Goal: Task Accomplishment & Management: Complete application form

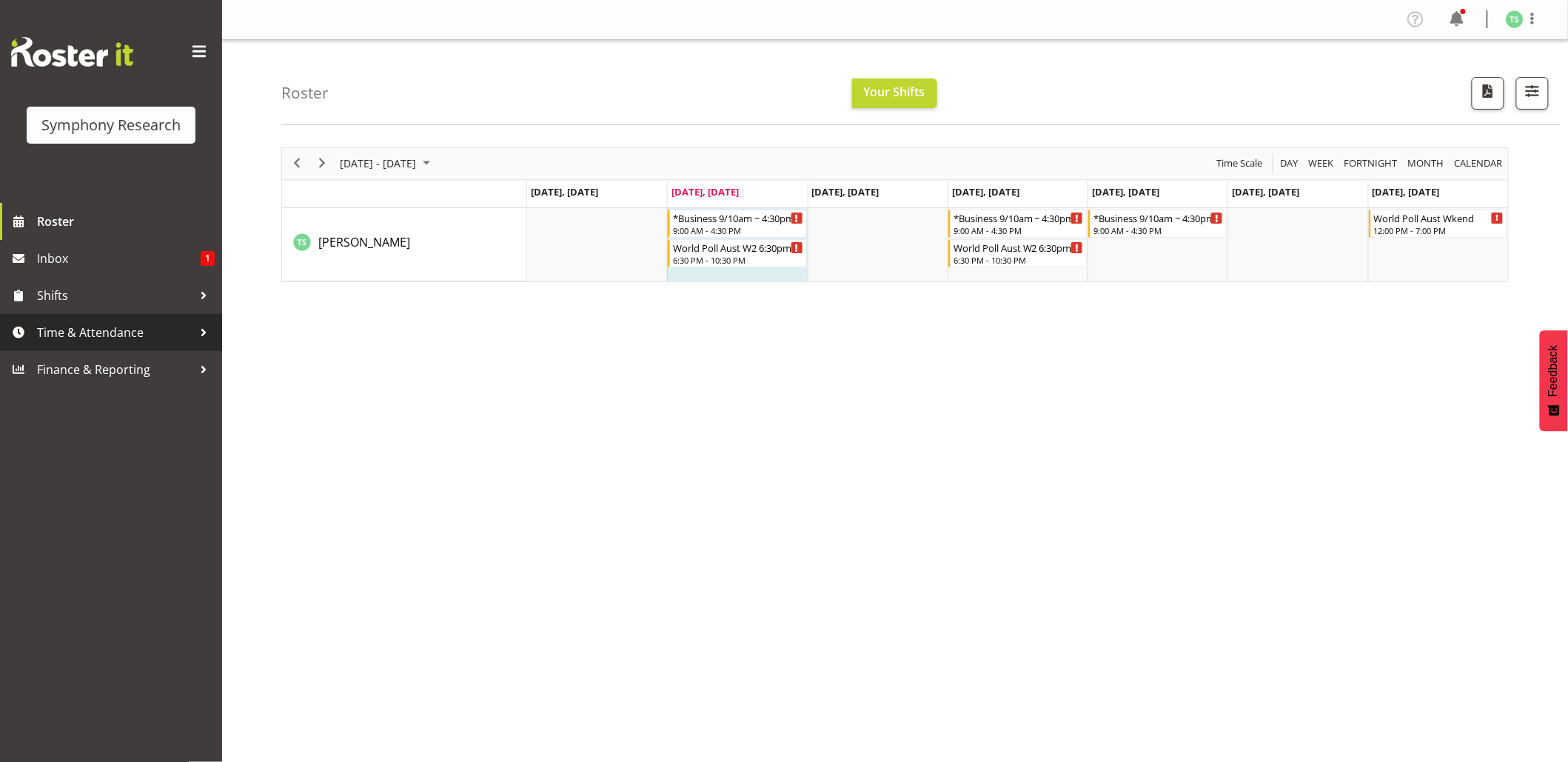
click at [87, 336] on span "Time & Attendance" at bounding box center [114, 332] width 155 height 22
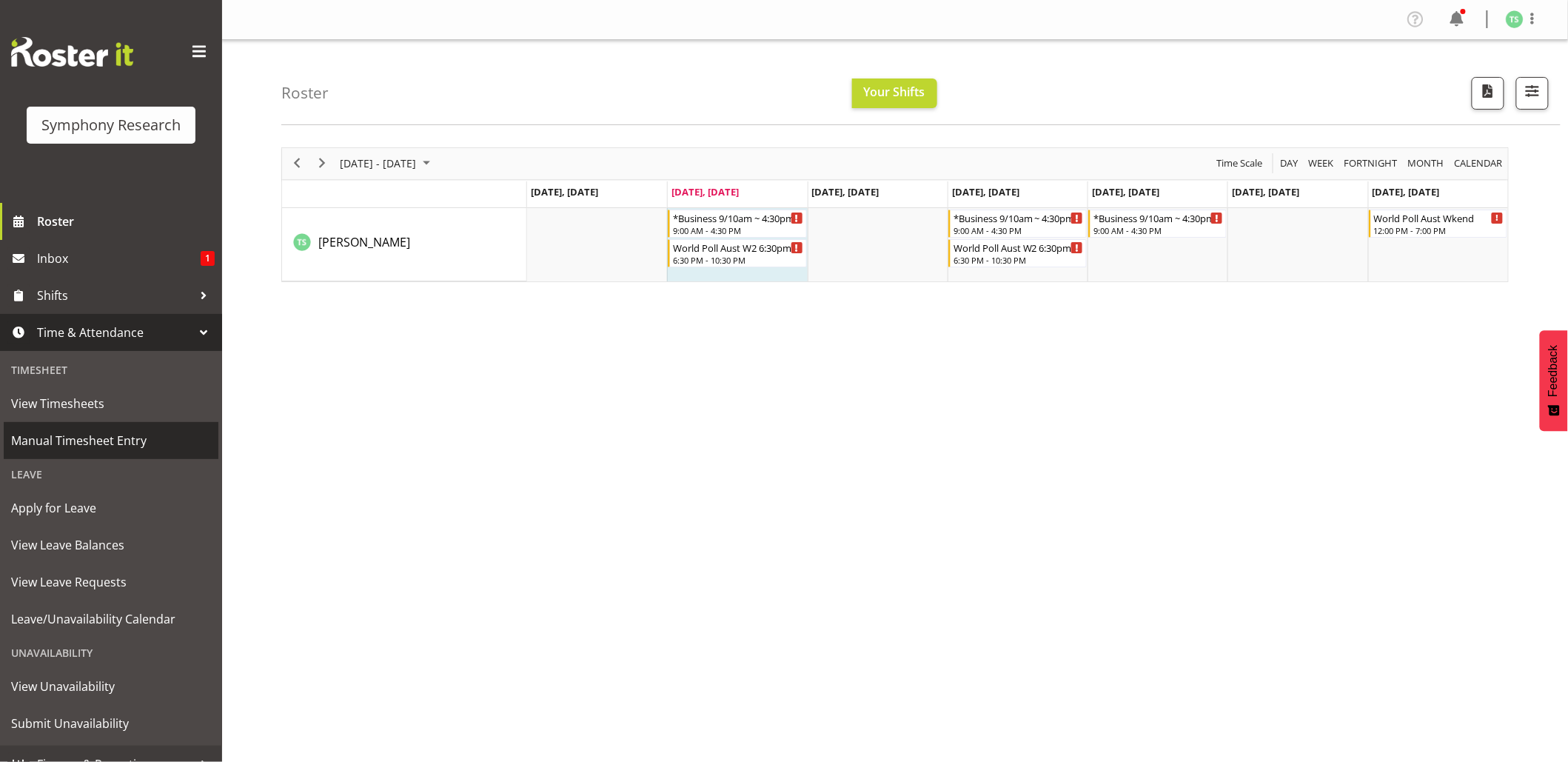
click at [78, 439] on span "Manual Timesheet Entry" at bounding box center [111, 440] width 200 height 22
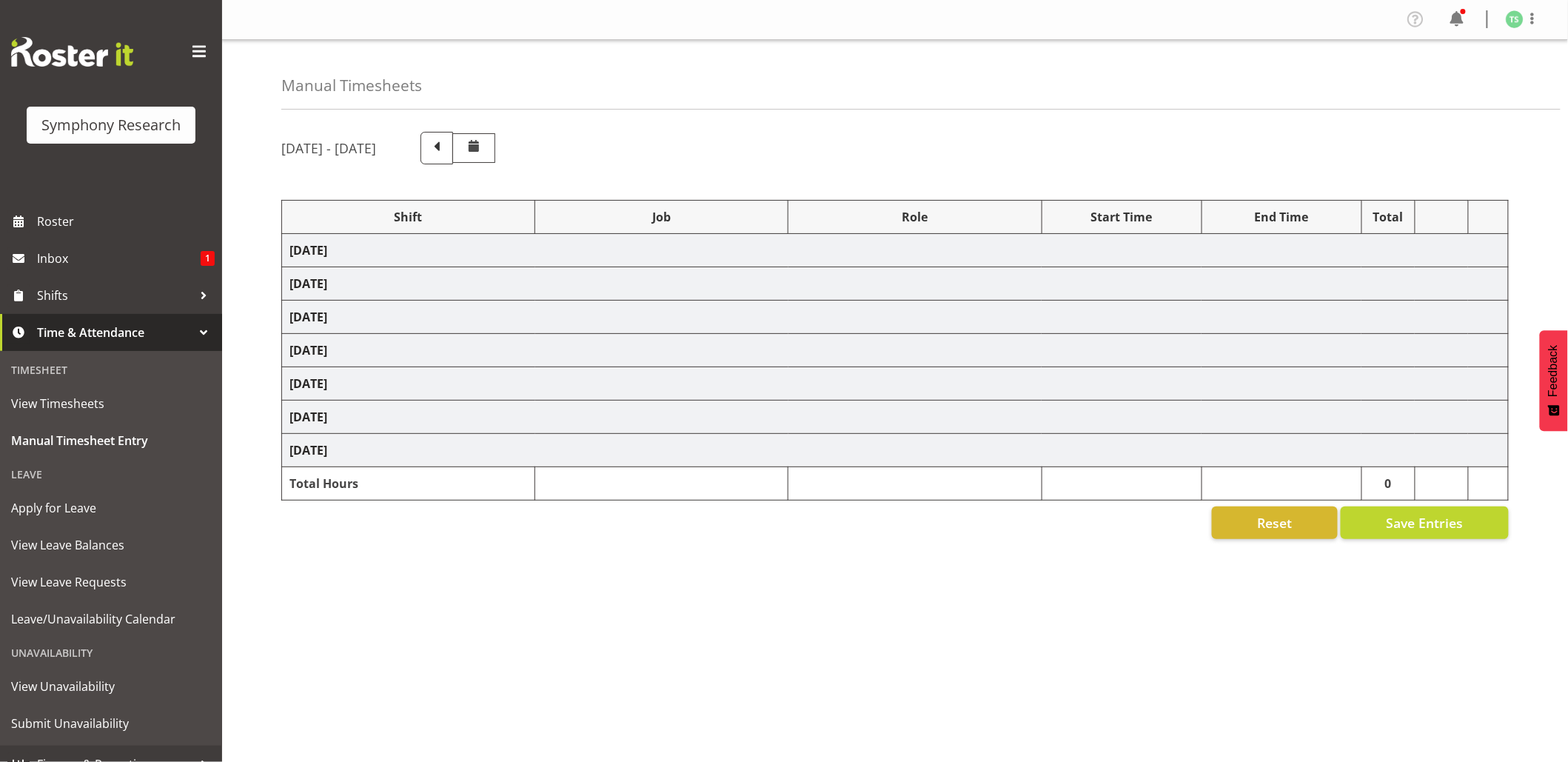
select select "26078"
select select "10239"
select select "26078"
select select "10239"
select select "47"
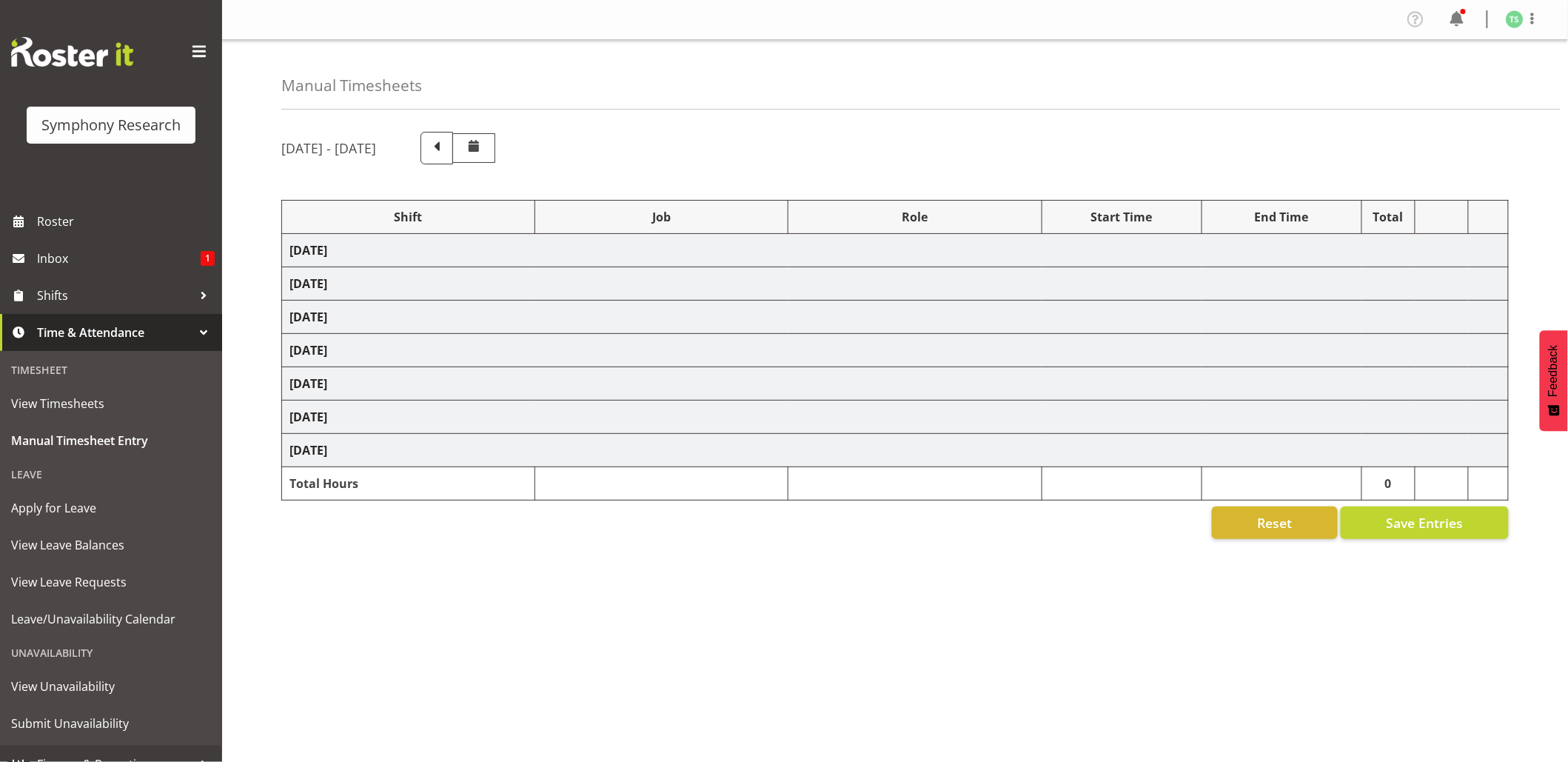
select select "26078"
select select "10239"
select select "47"
select select "26078"
select select "10499"
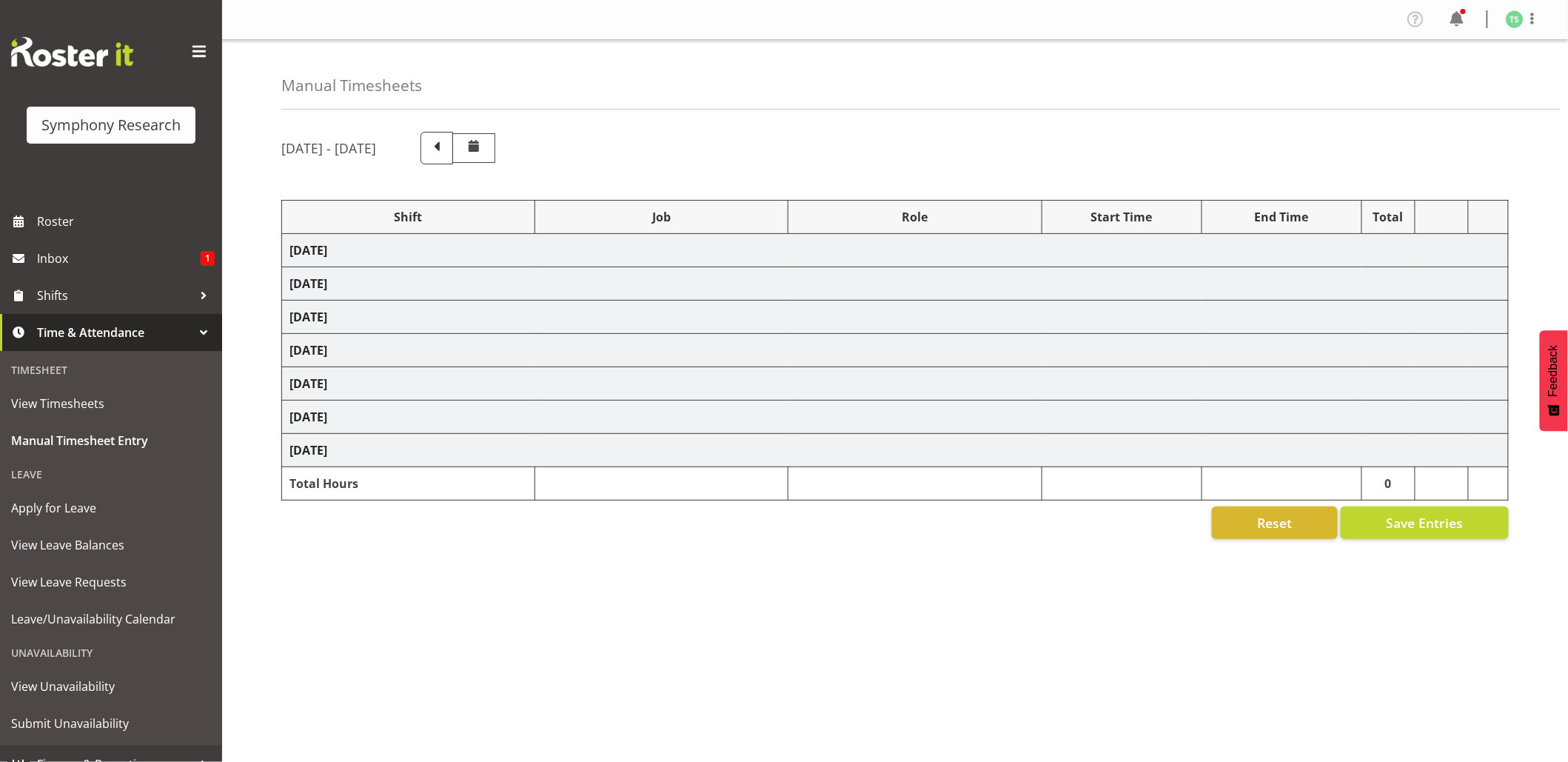
select select "47"
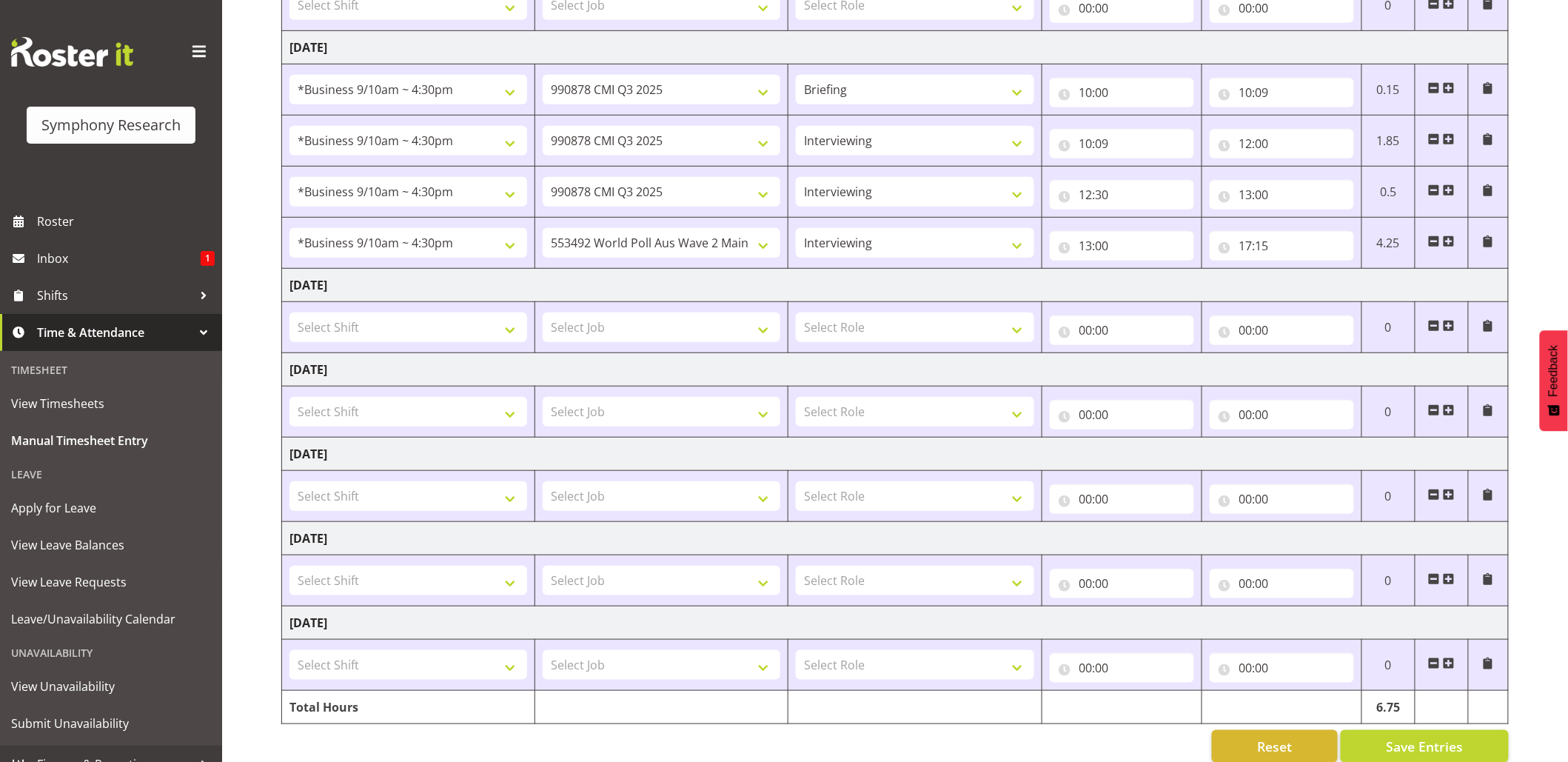
scroll to position [320, 0]
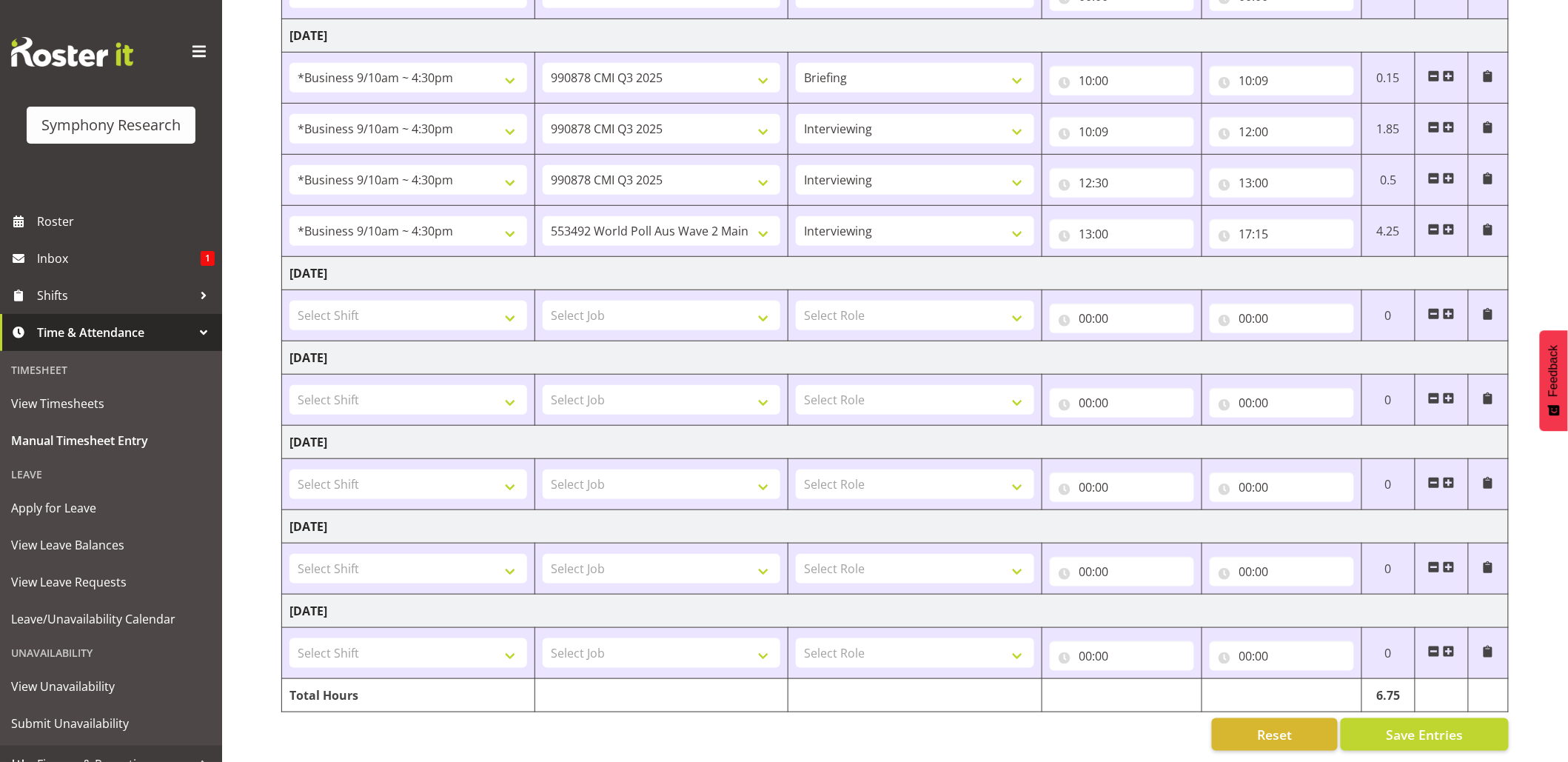
click at [1453, 223] on span at bounding box center [1449, 229] width 12 height 12
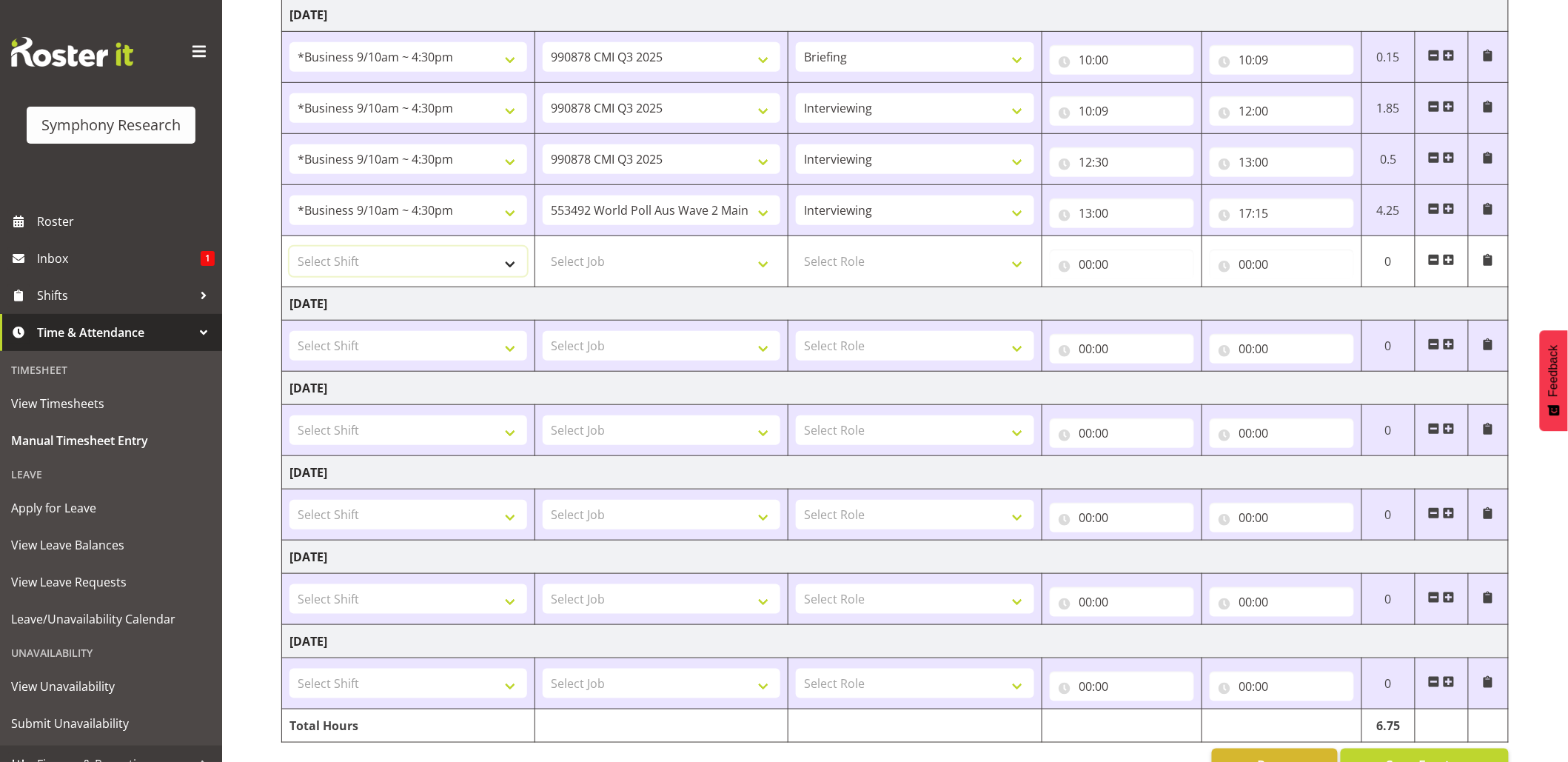
drag, startPoint x: 508, startPoint y: 266, endPoint x: 521, endPoint y: 277, distance: 17.0
click at [509, 266] on select "Select Shift !!Project Briefing (Job to be assigned) !!Weekend Residential (Ros…" at bounding box center [408, 262] width 238 height 29
click at [514, 274] on select "Select Shift !!Project Briefing (Job to be assigned) !!Weekend Residential (Ros…" at bounding box center [408, 262] width 238 height 29
click at [521, 264] on select "Select Shift !!Project Briefing (Job to be assigned) !!Weekend Residential (Ros…" at bounding box center [408, 262] width 238 height 29
select select "56692"
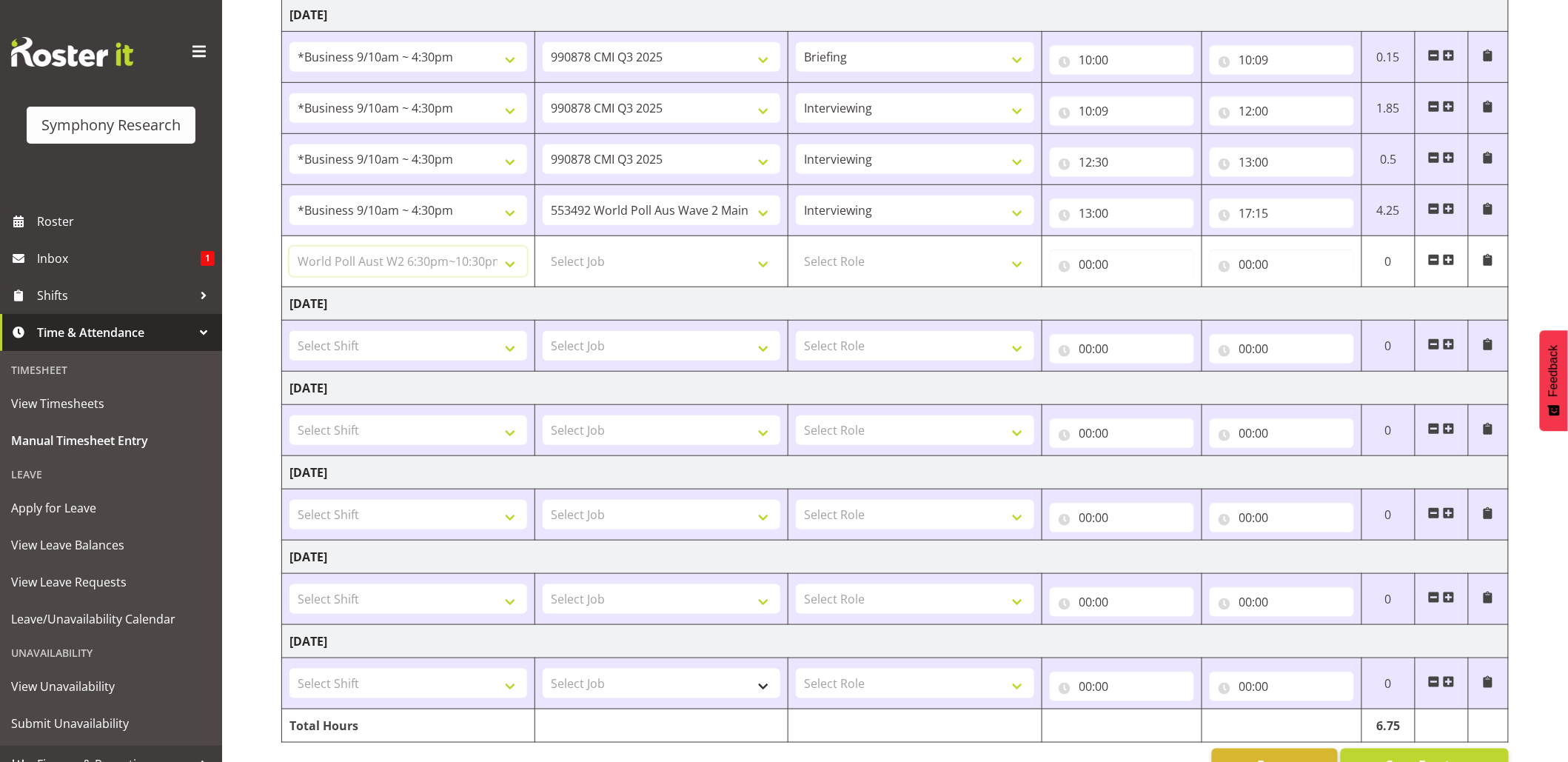
click at [289, 249] on select "Select Shift !!Project Briefing (Job to be assigned) !!Weekend Residential (Ros…" at bounding box center [408, 262] width 238 height 29
click at [766, 264] on select "Select Job 550060 IF Admin 553492 World Poll Aus Wave 2 Main 2025 553493 World …" at bounding box center [661, 262] width 238 height 29
select select "10499"
click at [542, 249] on select "Select Job 550060 IF Admin 553492 World Poll Aus Wave 2 Main 2025 553493 World …" at bounding box center [661, 262] width 238 height 29
click at [1022, 272] on select "Select Role Briefing Interviewing" at bounding box center [914, 262] width 238 height 29
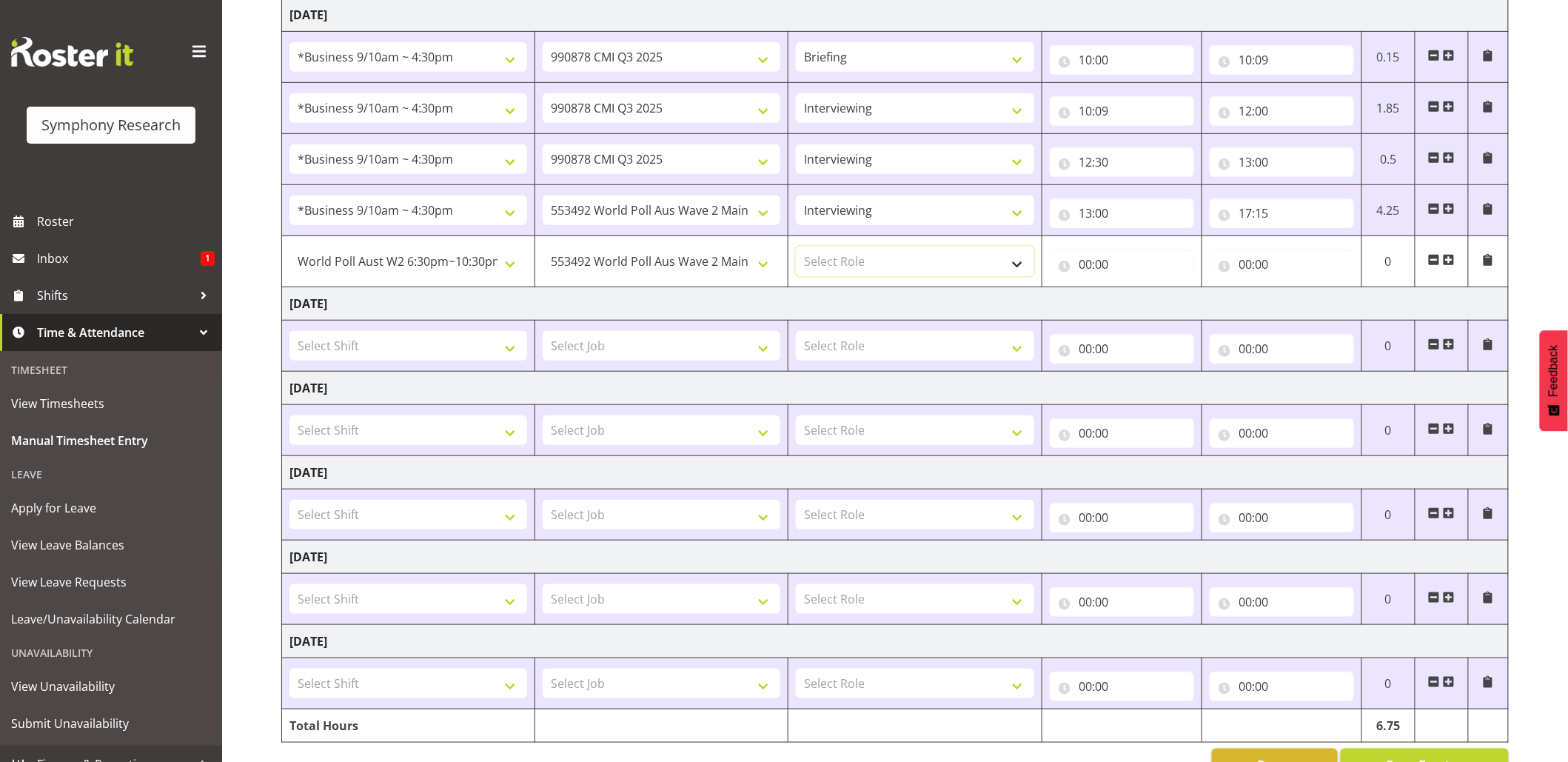
select select "47"
click at [796, 249] on select "Select Role Briefing Interviewing" at bounding box center [914, 262] width 238 height 29
click at [1081, 266] on input "00:00" at bounding box center [1122, 264] width 145 height 29
click at [1141, 309] on select "00 01 02 03 04 05 06 07 08 09 10 11 12 13 14 15 16 17 18 19 20 21 22 23" at bounding box center [1151, 303] width 33 height 29
select select "19"
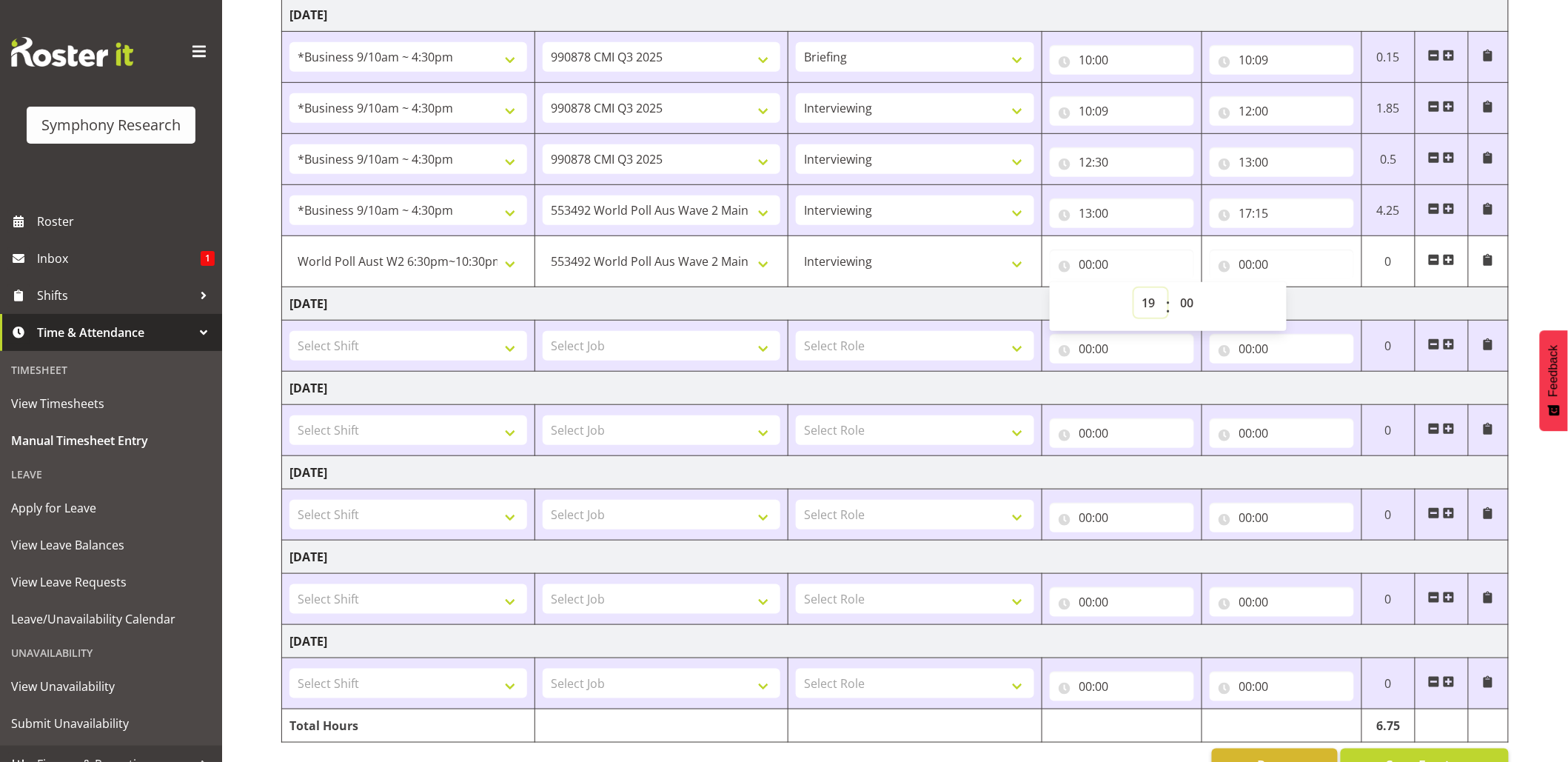
click at [1134, 291] on select "00 01 02 03 04 05 06 07 08 09 10 11 12 13 14 15 16 17 18 19 20 21 22 23" at bounding box center [1151, 303] width 33 height 29
type input "19:00"
click at [1248, 262] on input "00:00" at bounding box center [1282, 264] width 145 height 29
click at [1298, 305] on select "00 01 02 03 04 05 06 07 08 09 10 11 12 13 14 15 16 17 18 19 20 21 22 23" at bounding box center [1310, 303] width 33 height 29
select select "22"
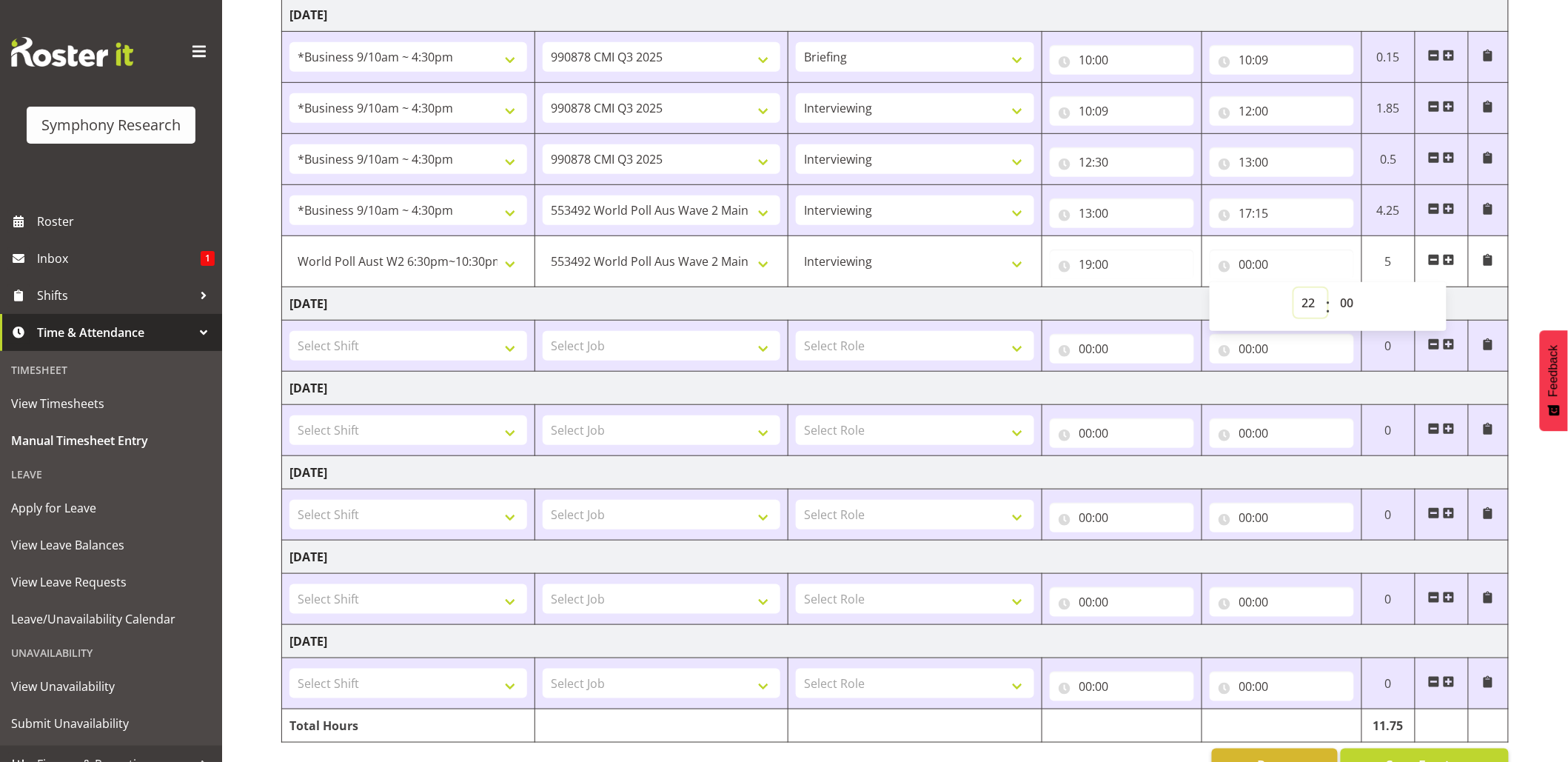
click at [1294, 291] on select "00 01 02 03 04 05 06 07 08 09 10 11 12 13 14 15 16 17 18 19 20 21 22 23" at bounding box center [1310, 303] width 33 height 29
type input "22:00"
click at [1344, 311] on select "00 01 02 03 04 05 06 07 08 09 10 11 12 13 14 15 16 17 18 19 20 21 22 23 24 25 2…" at bounding box center [1349, 303] width 33 height 29
click at [1264, 268] on input "22:00" at bounding box center [1282, 264] width 145 height 29
click at [1261, 266] on input "22:00" at bounding box center [1282, 264] width 145 height 29
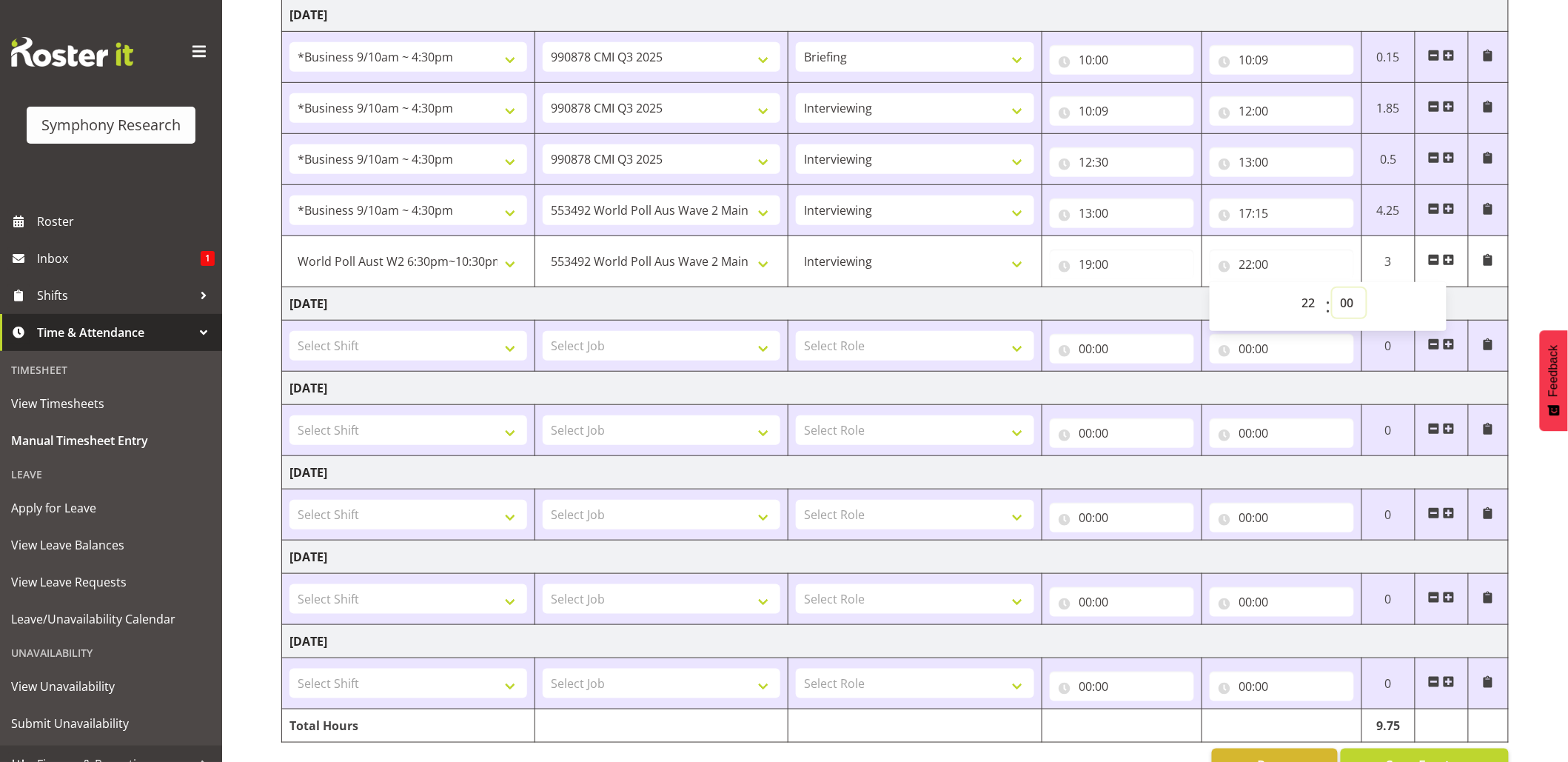
click at [1344, 295] on select "00 01 02 03 04 05 06 07 08 09 10 11 12 13 14 15 16 17 18 19 20 21 22 23 24 25 2…" at bounding box center [1349, 303] width 33 height 29
select select "30"
click at [1333, 291] on select "00 01 02 03 04 05 06 07 08 09 10 11 12 13 14 15 16 17 18 19 20 21 22 23 24 25 2…" at bounding box center [1349, 303] width 33 height 29
type input "22:30"
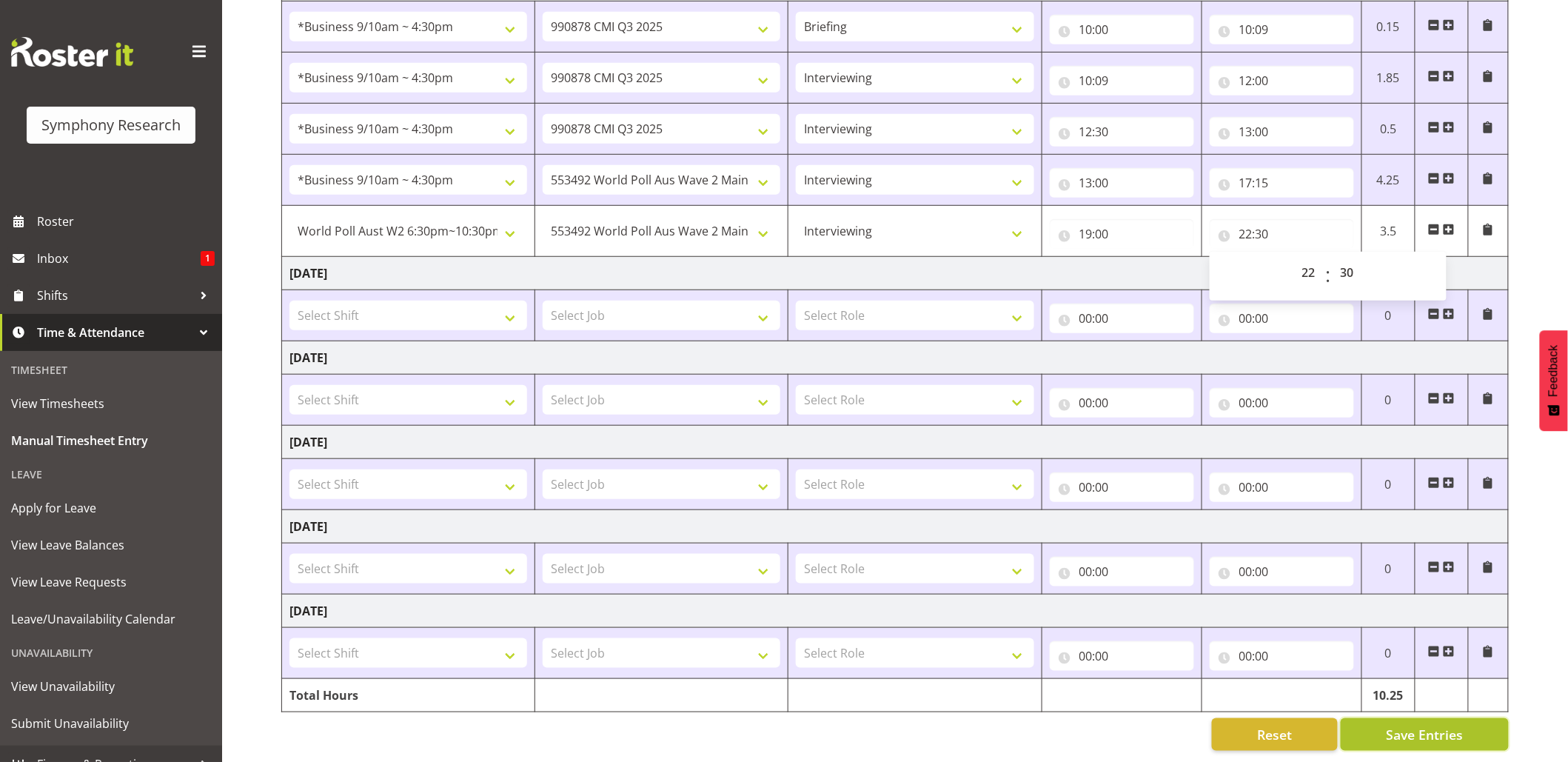
click at [1432, 725] on span "Save Entries" at bounding box center [1424, 734] width 77 height 19
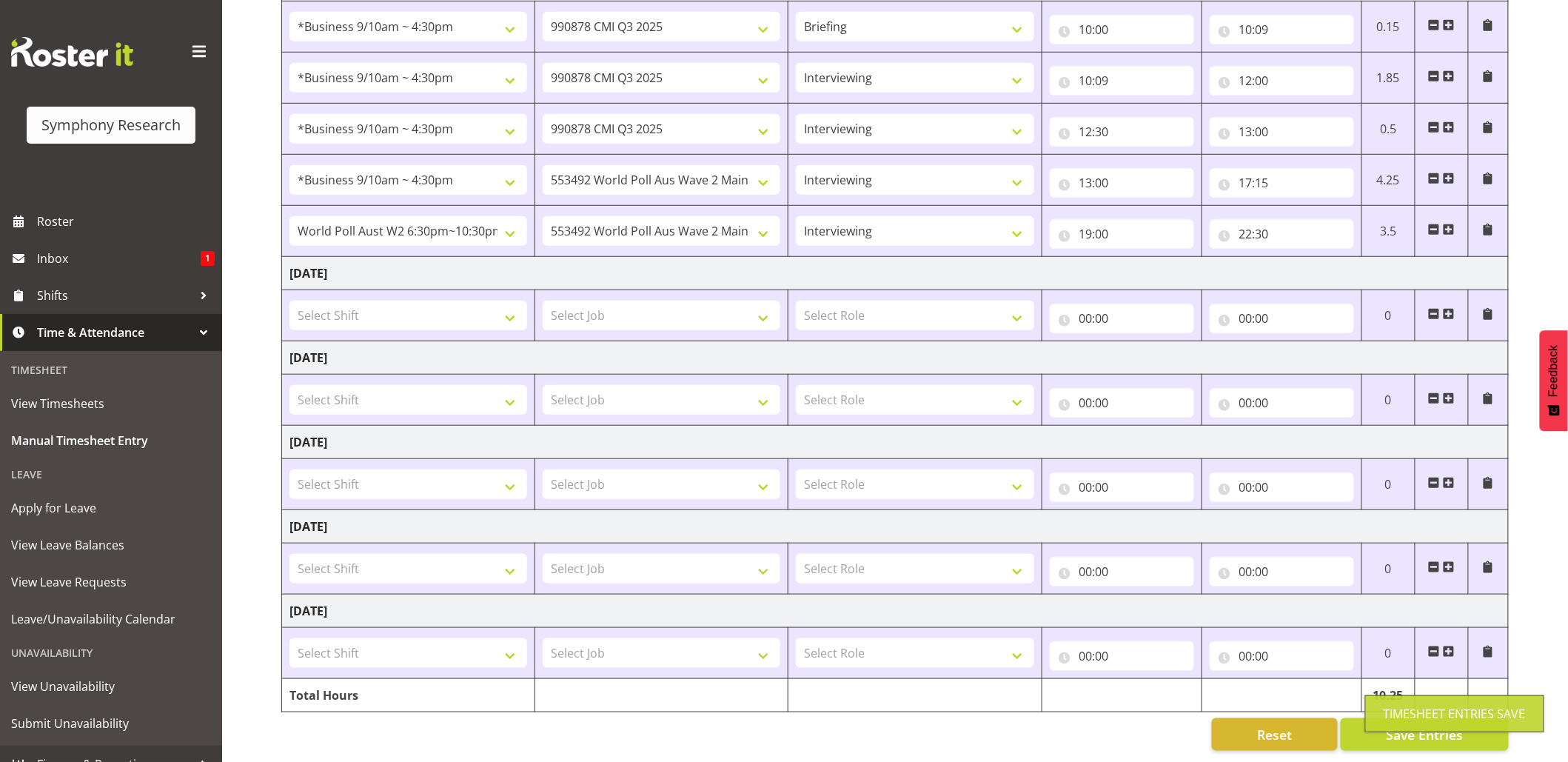
click at [1414, 725] on div "Timesheet Entries Save" at bounding box center [1454, 714] width 179 height 37
click at [1410, 725] on span "Save Entries" at bounding box center [1424, 734] width 77 height 19
click at [1405, 725] on span "Save Entries" at bounding box center [1424, 734] width 77 height 19
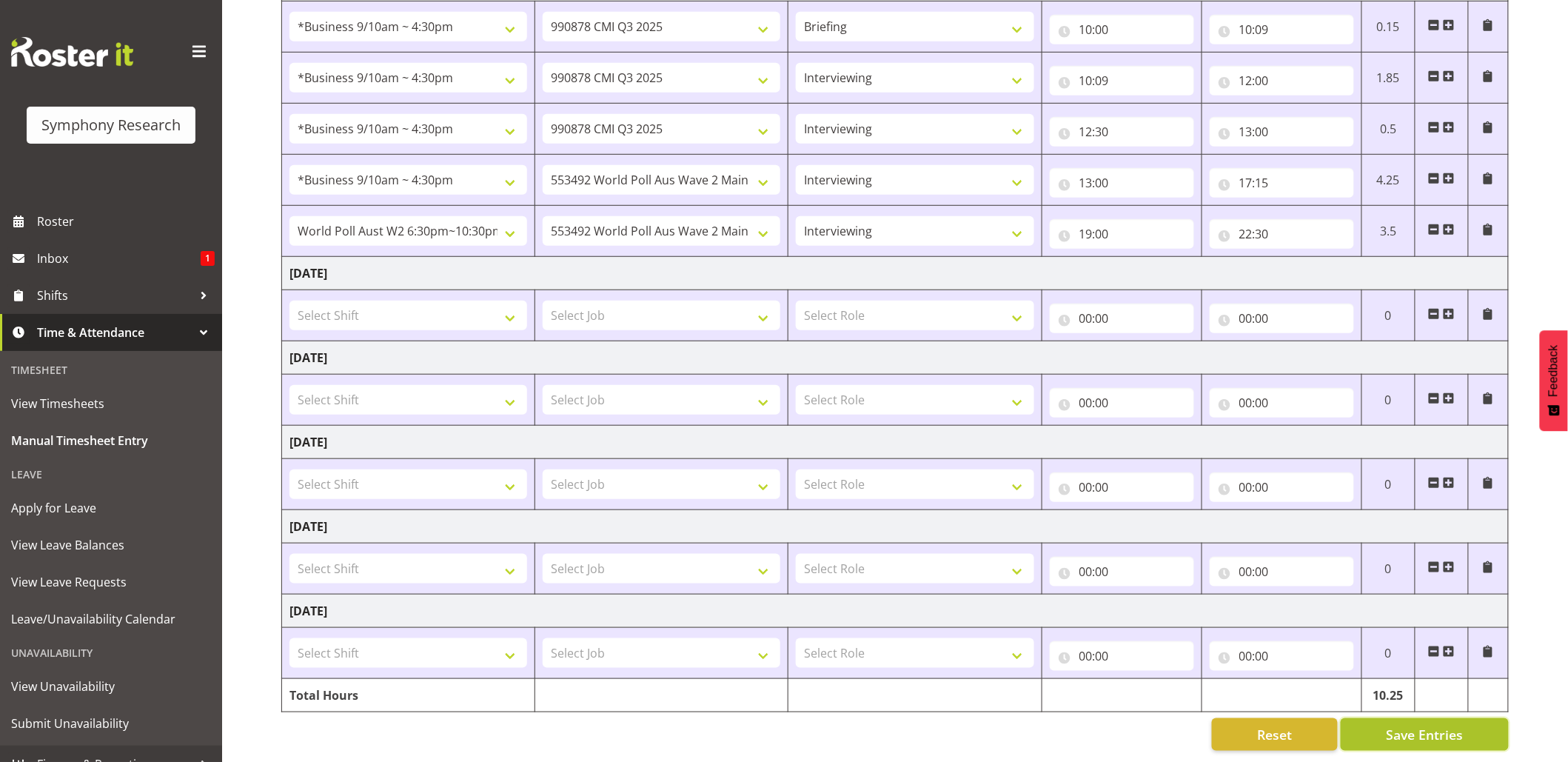
click at [1406, 725] on span "Save Entries" at bounding box center [1424, 734] width 77 height 19
click at [1407, 725] on span "Save Entries" at bounding box center [1424, 734] width 77 height 19
click at [1393, 725] on span "Save Entries" at bounding box center [1424, 734] width 77 height 19
click at [1389, 725] on span "Save Entries" at bounding box center [1424, 734] width 77 height 19
click at [1410, 725] on span "Save Entries" at bounding box center [1424, 734] width 77 height 19
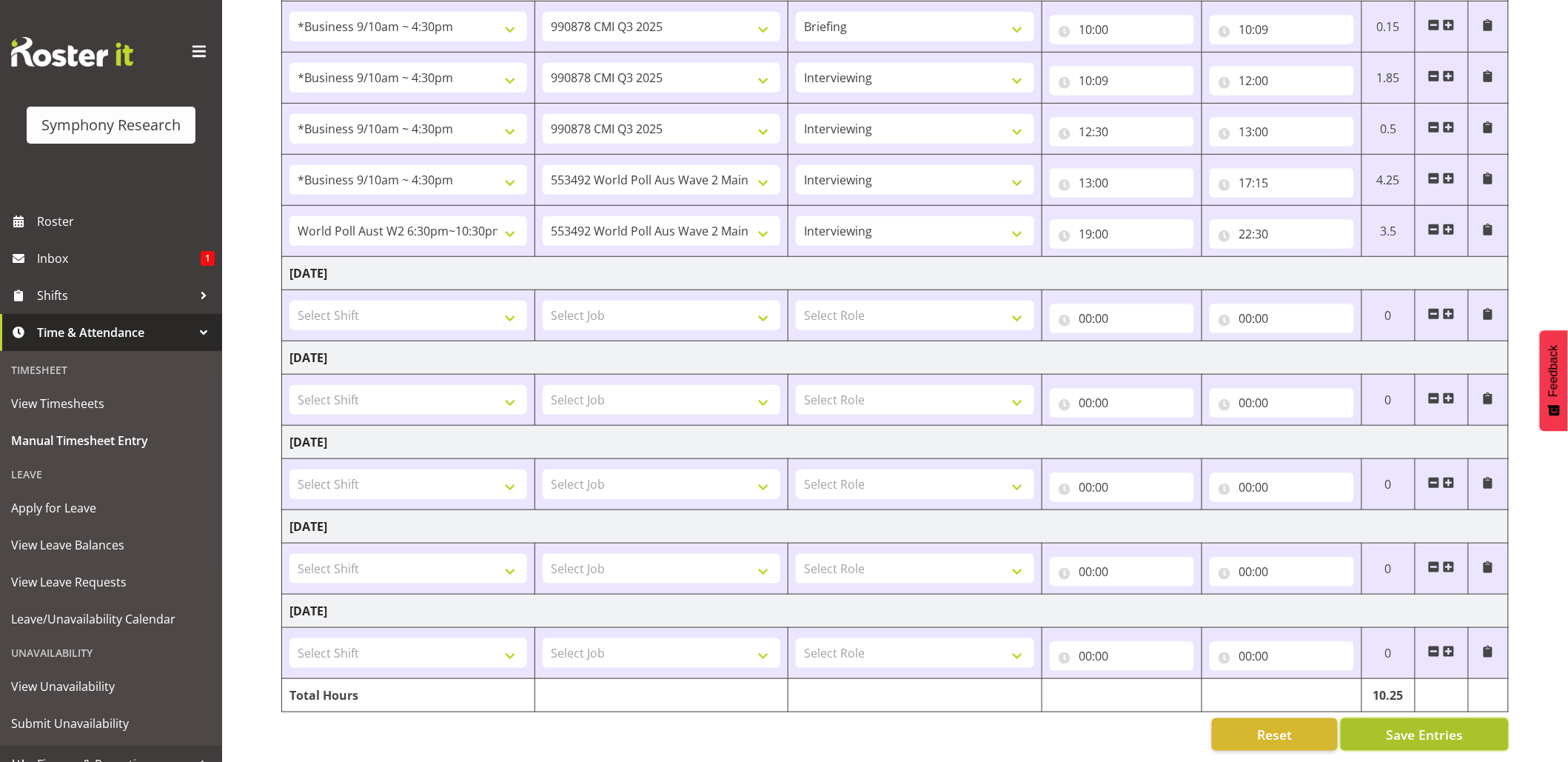
click at [1430, 718] on button "Save Entries" at bounding box center [1424, 734] width 168 height 32
